Goal: Task Accomplishment & Management: Manage account settings

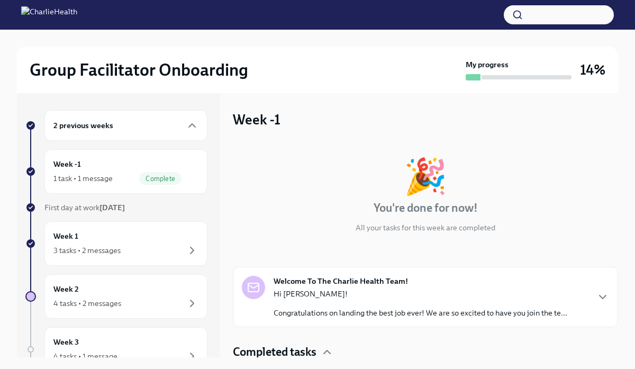
scroll to position [14, 0]
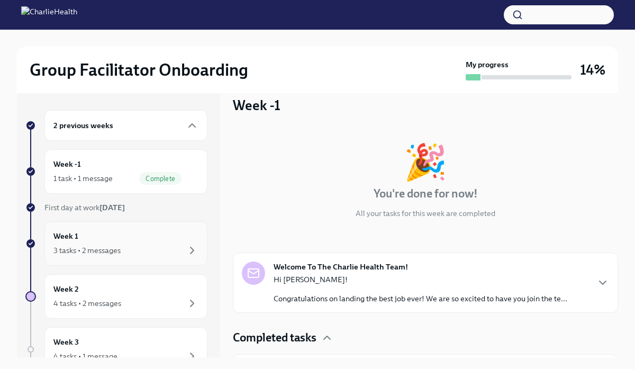
click at [112, 247] on div "3 tasks • 2 messages" at bounding box center [86, 250] width 67 height 11
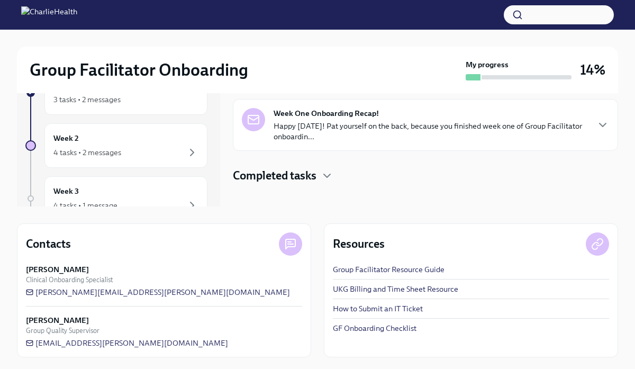
scroll to position [149, 0]
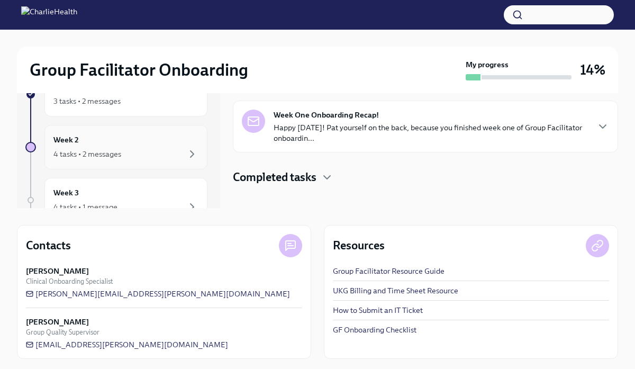
click at [121, 151] on div "4 tasks • 2 messages" at bounding box center [125, 154] width 145 height 13
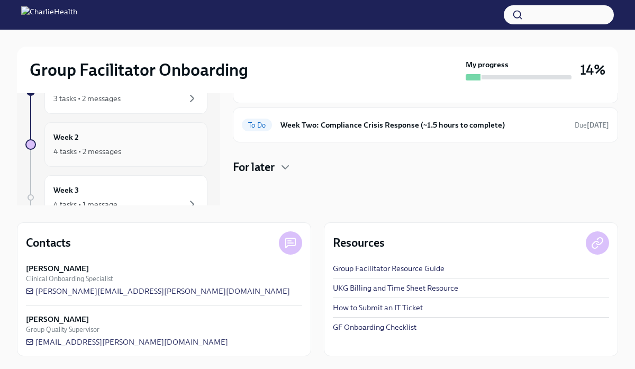
click at [157, 153] on div "4 tasks • 2 messages" at bounding box center [125, 151] width 145 height 13
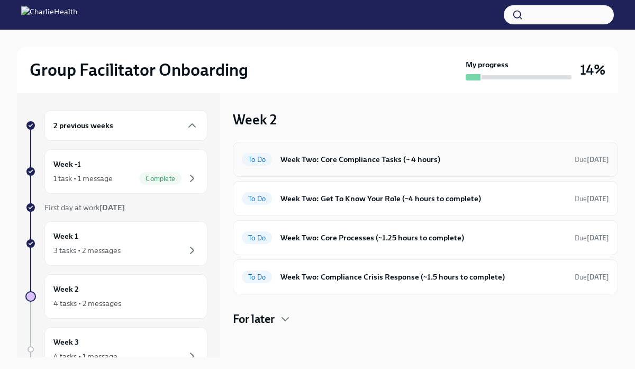
click at [388, 164] on h6 "Week Two: Core Compliance Tasks (~ 4 hours)" at bounding box center [424, 160] width 286 height 12
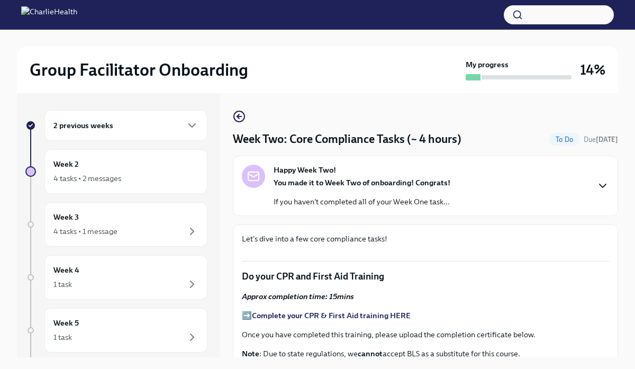
click at [603, 186] on icon "button" at bounding box center [603, 186] width 13 height 13
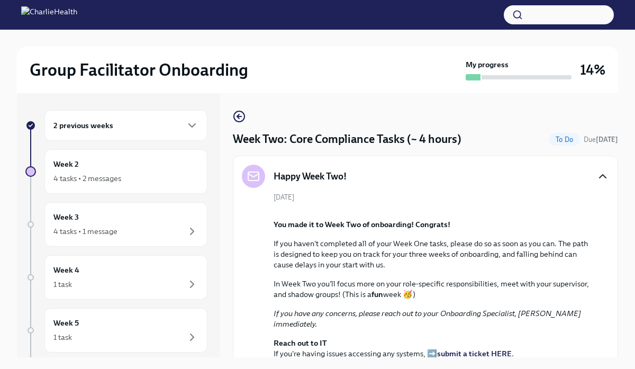
click at [598, 177] on icon "button" at bounding box center [603, 176] width 13 height 13
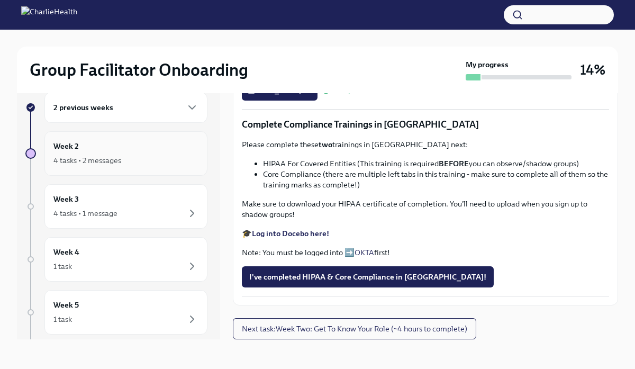
click at [141, 156] on div "4 tasks • 2 messages" at bounding box center [125, 160] width 145 height 13
